Goal: Information Seeking & Learning: Learn about a topic

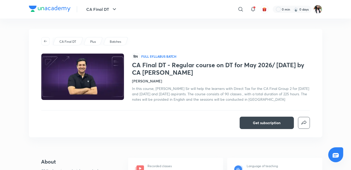
click at [193, 1] on div "CA Final DT ​ 0 min 0 days" at bounding box center [175, 9] width 293 height 19
click at [180, 51] on div "CA Final DT Plus Batches हिN Full Syllabus Batch CA Final DT - Regular course o…" at bounding box center [175, 83] width 293 height 109
